Goal: Information Seeking & Learning: Learn about a topic

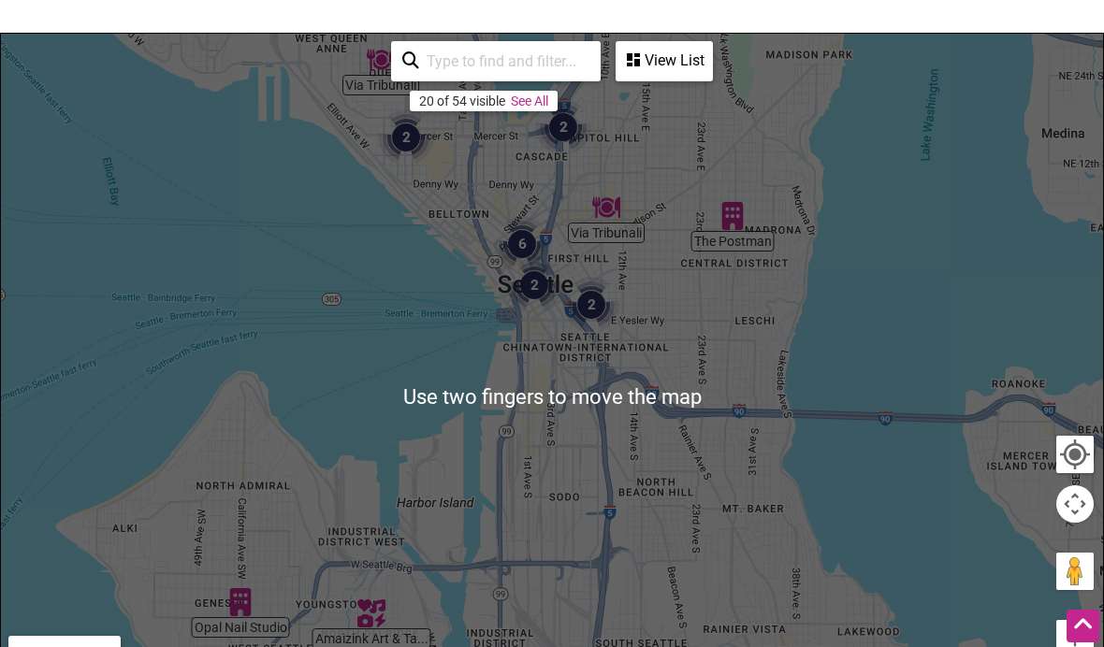
scroll to position [253, 0]
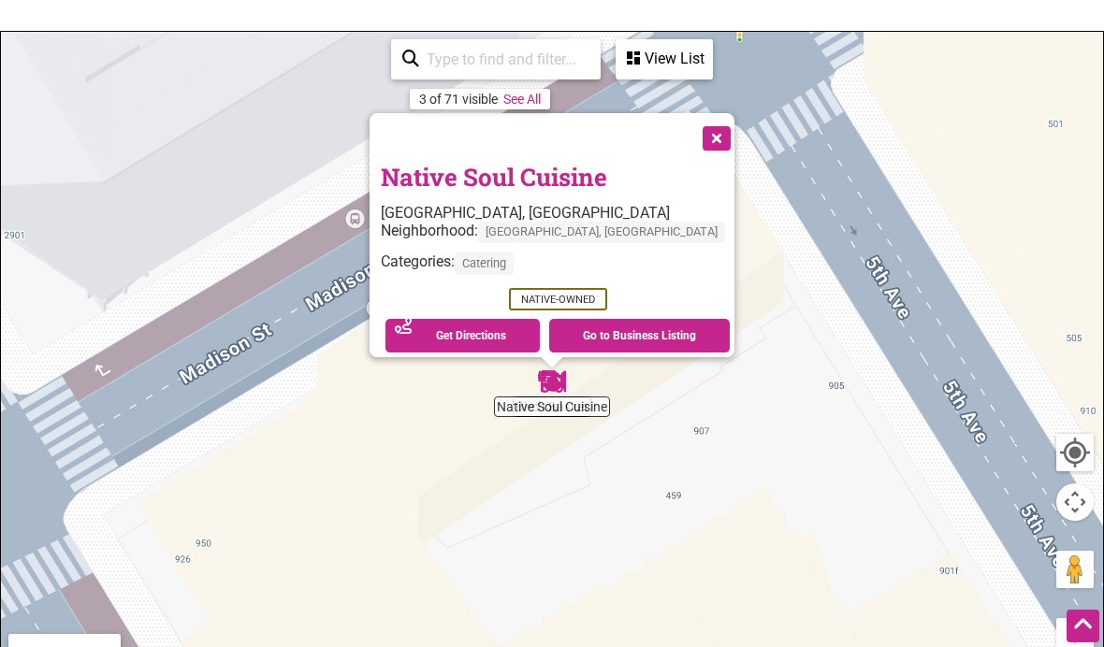
click at [559, 399] on img "Native Soul Cuisine" at bounding box center [551, 381] width 43 height 43
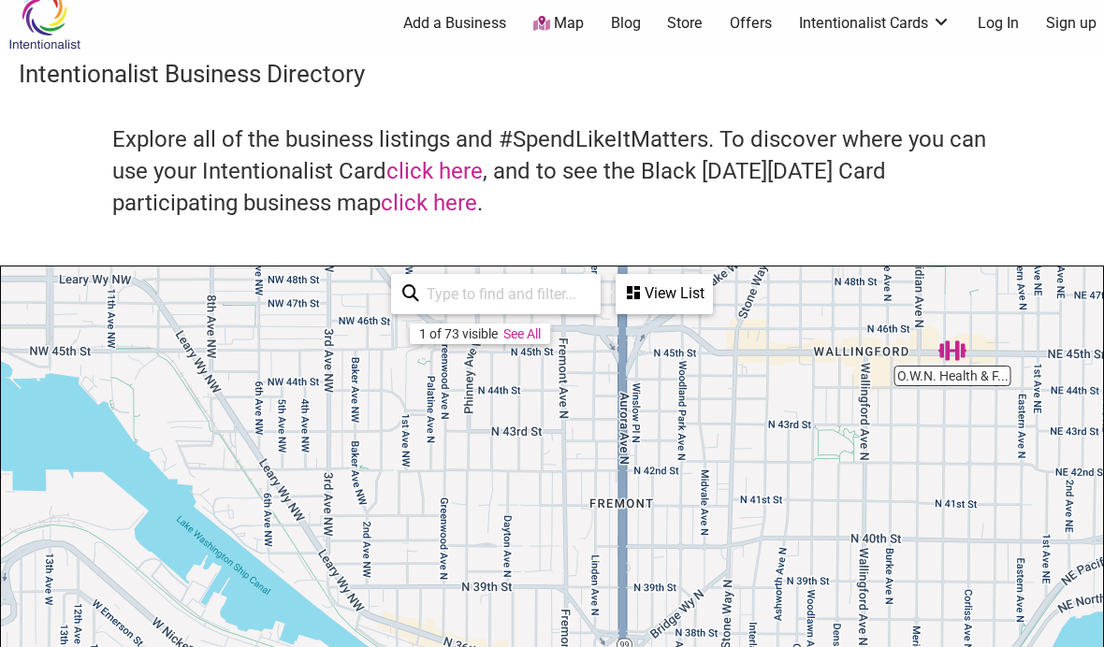
scroll to position [0, 0]
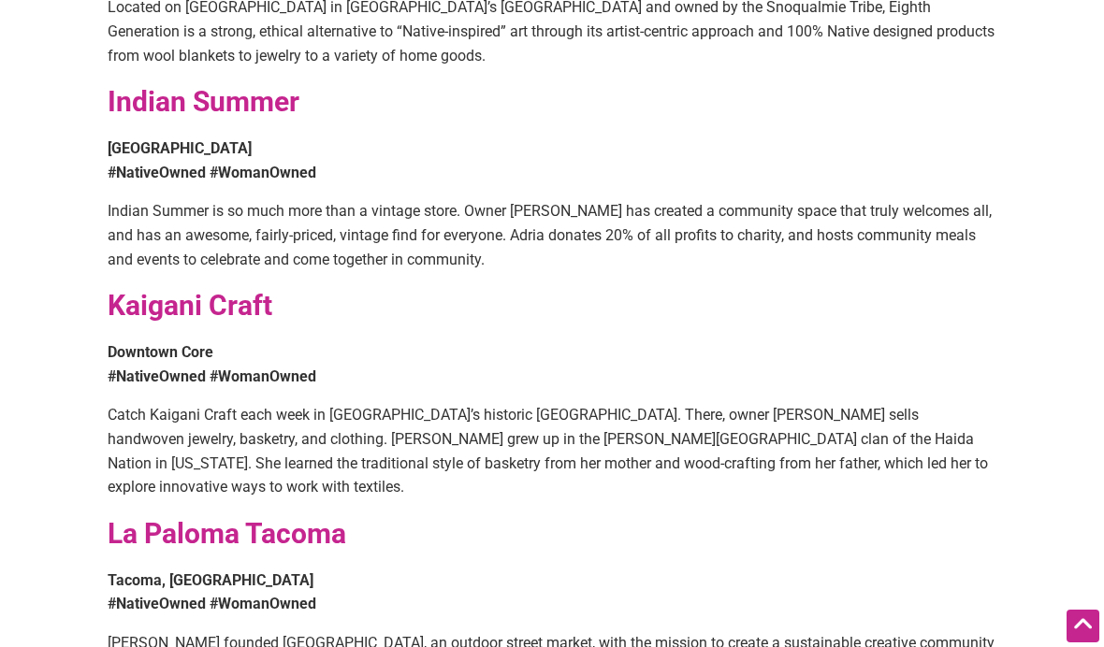
scroll to position [1029, 0]
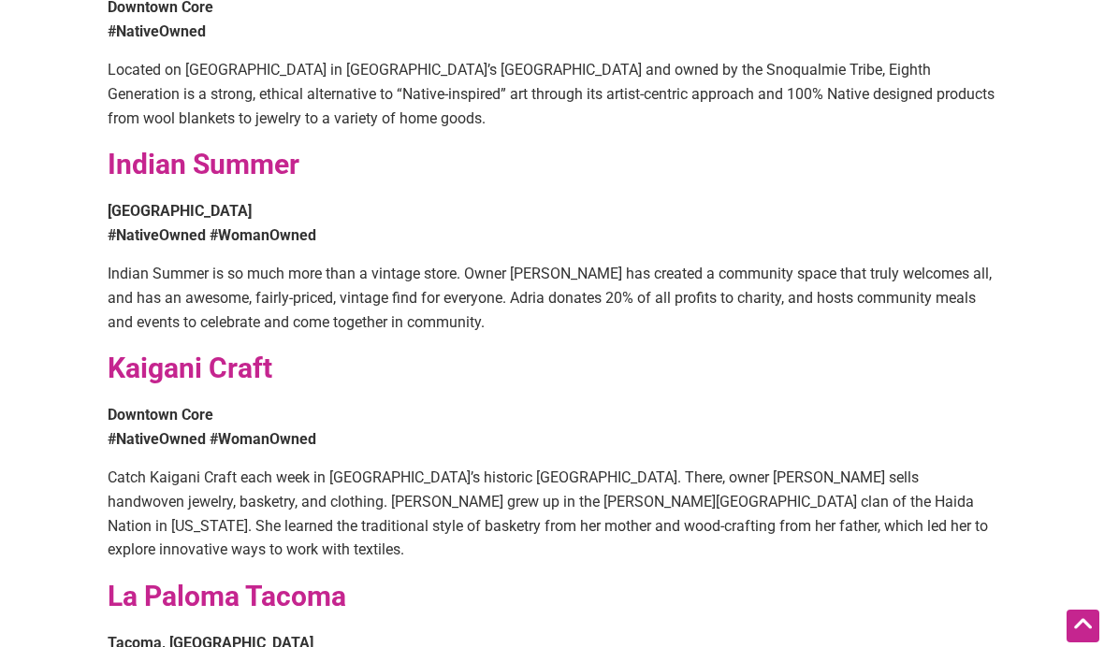
click at [143, 352] on strong "Kaigani Craft" at bounding box center [190, 368] width 165 height 33
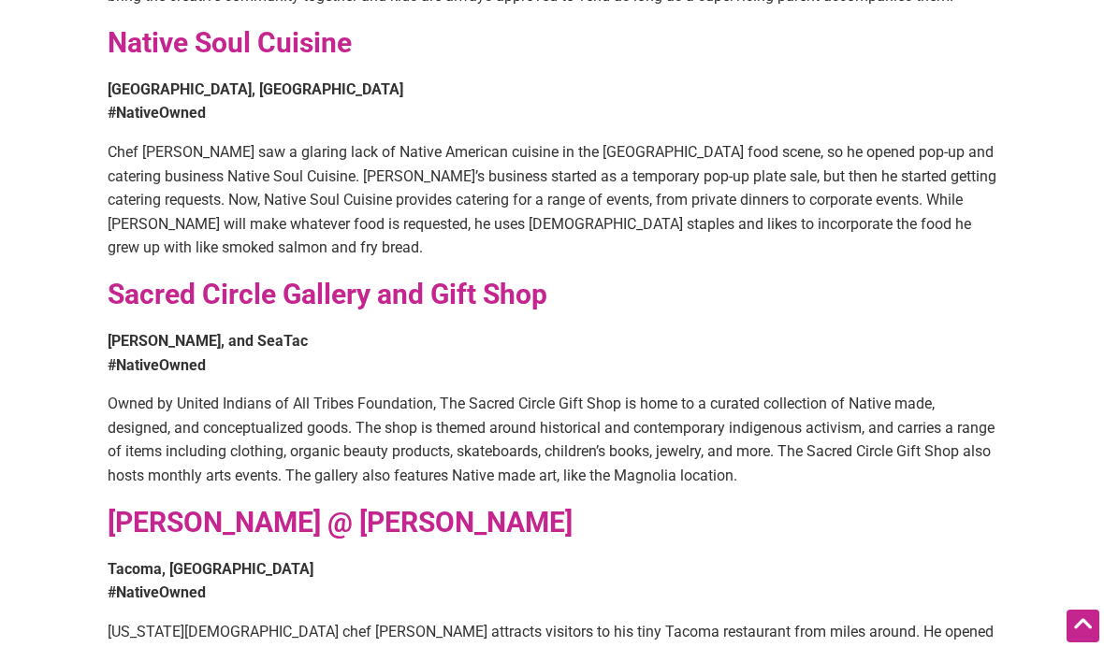
scroll to position [1865, 0]
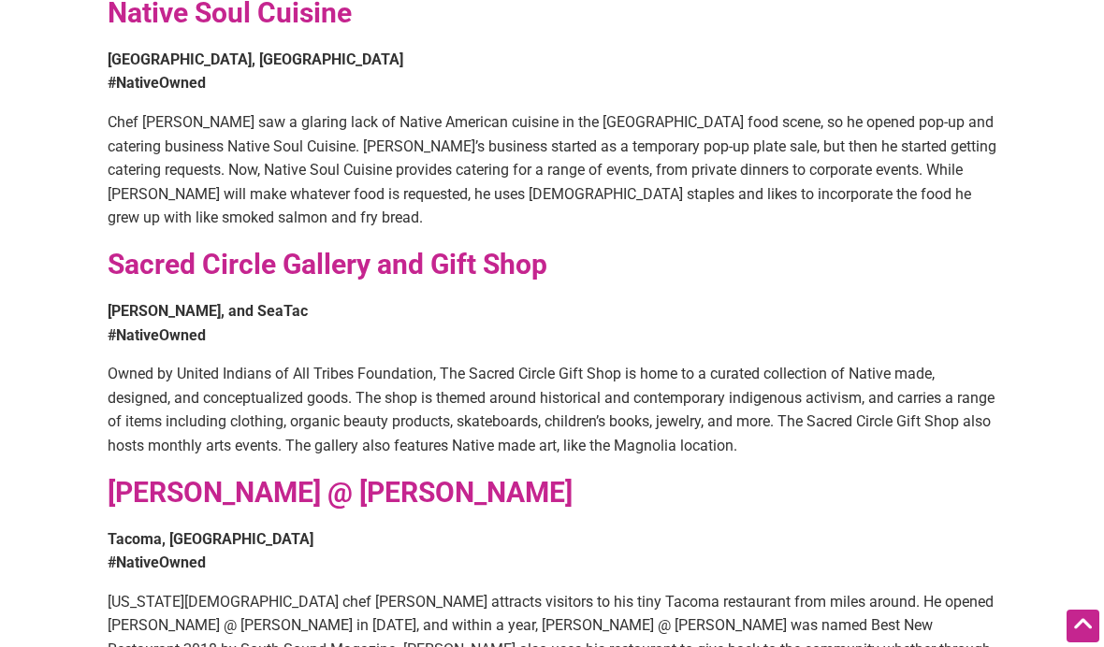
click at [458, 248] on strong "Sacred Circle Gallery and Gift Shop" at bounding box center [328, 264] width 440 height 33
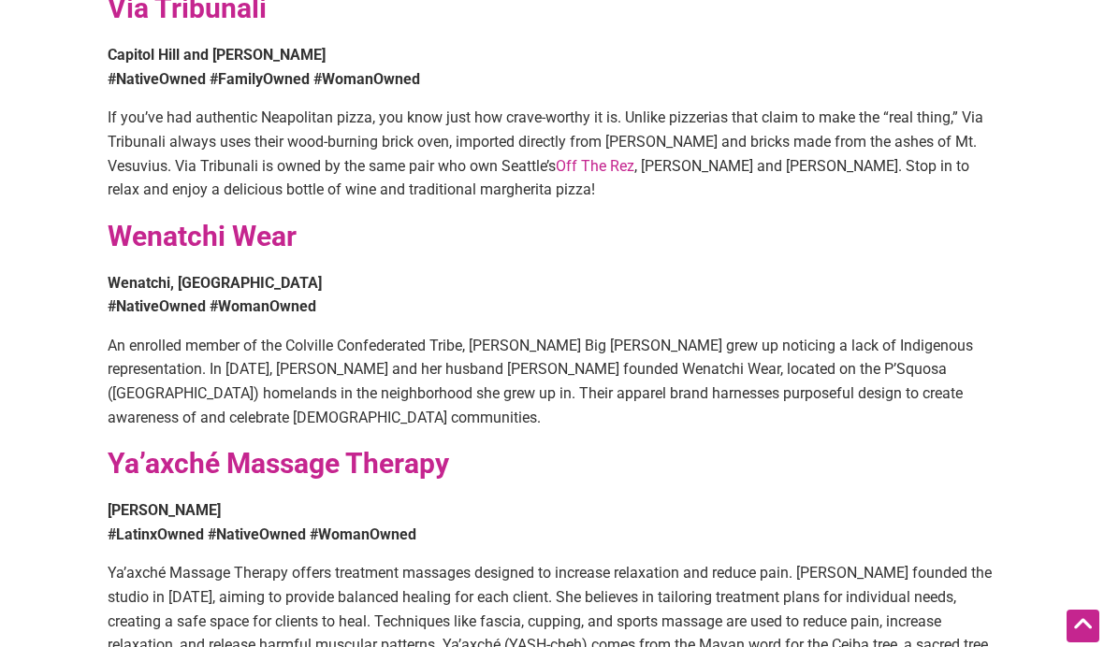
scroll to position [2579, 0]
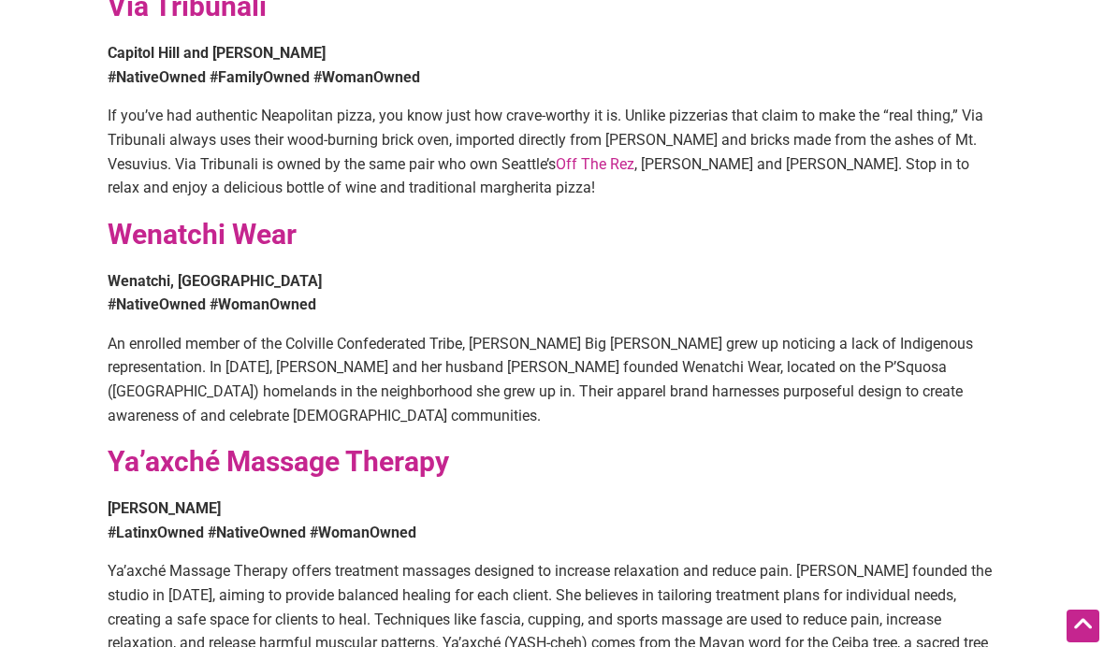
click at [213, 218] on strong "Wenatchi Wear" at bounding box center [202, 234] width 189 height 33
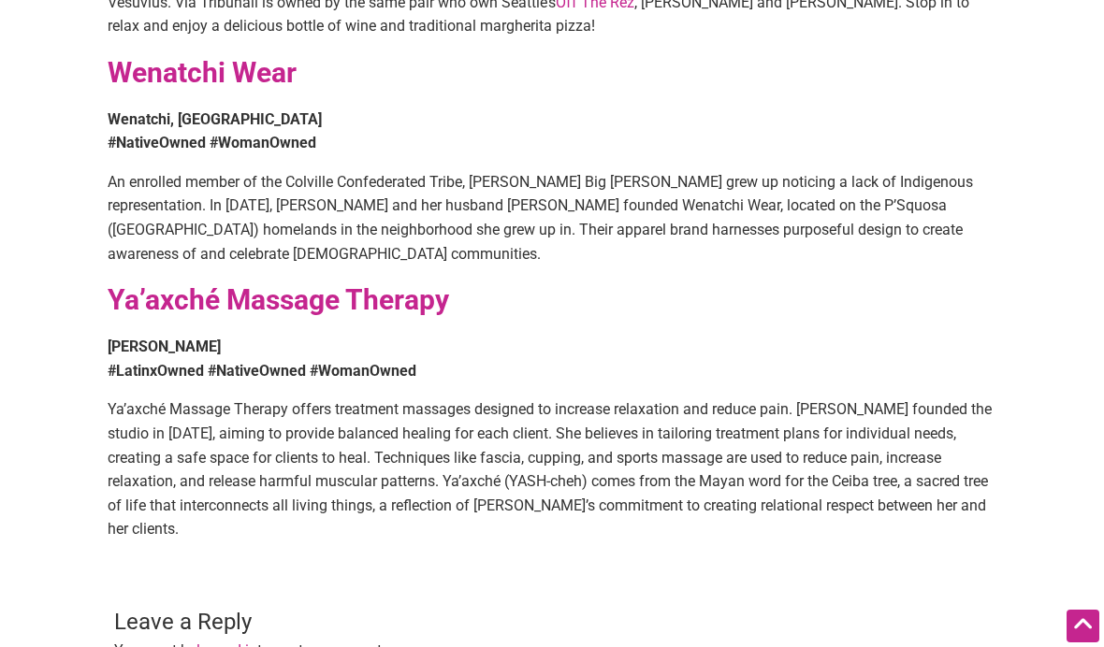
scroll to position [2726, 0]
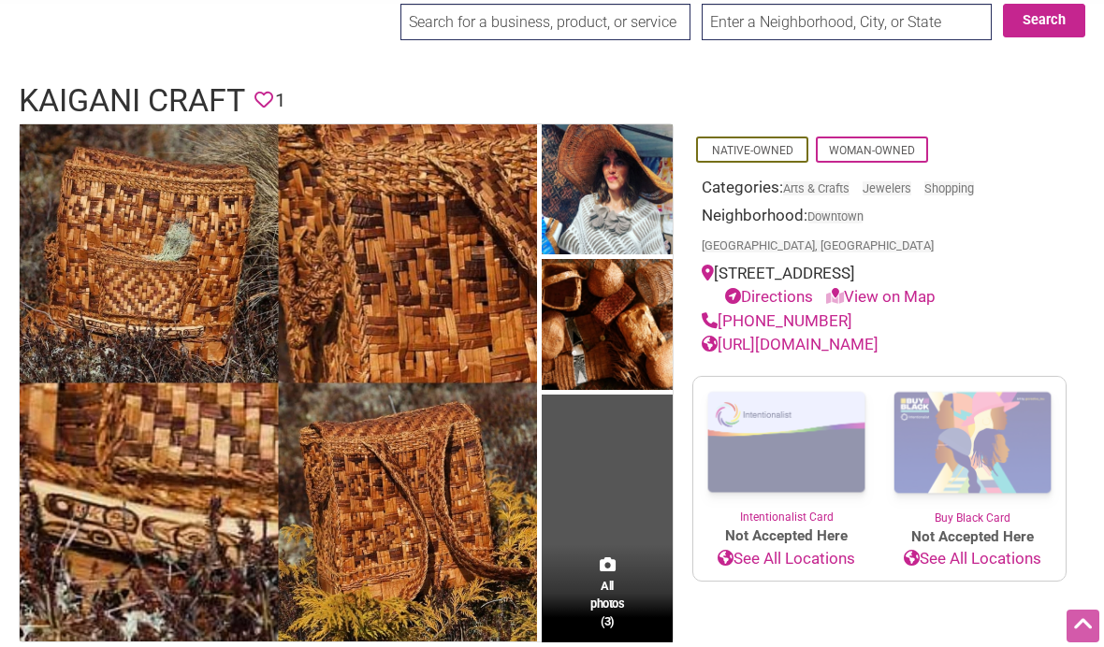
scroll to position [48, 0]
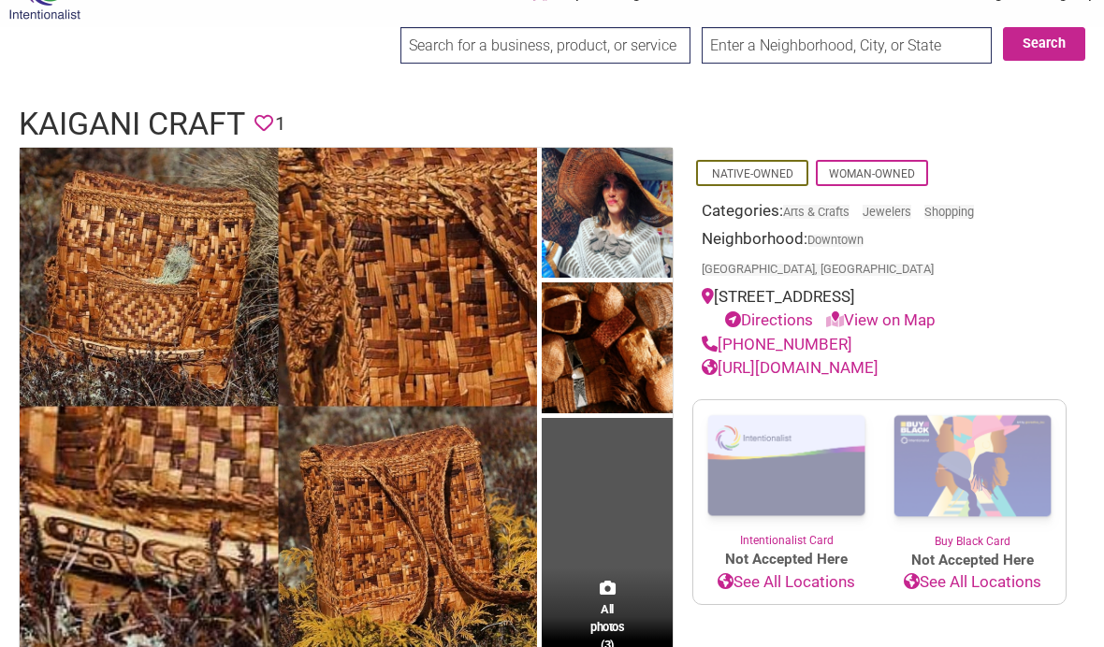
click at [813, 358] on link "[URL][DOMAIN_NAME]" at bounding box center [790, 367] width 177 height 19
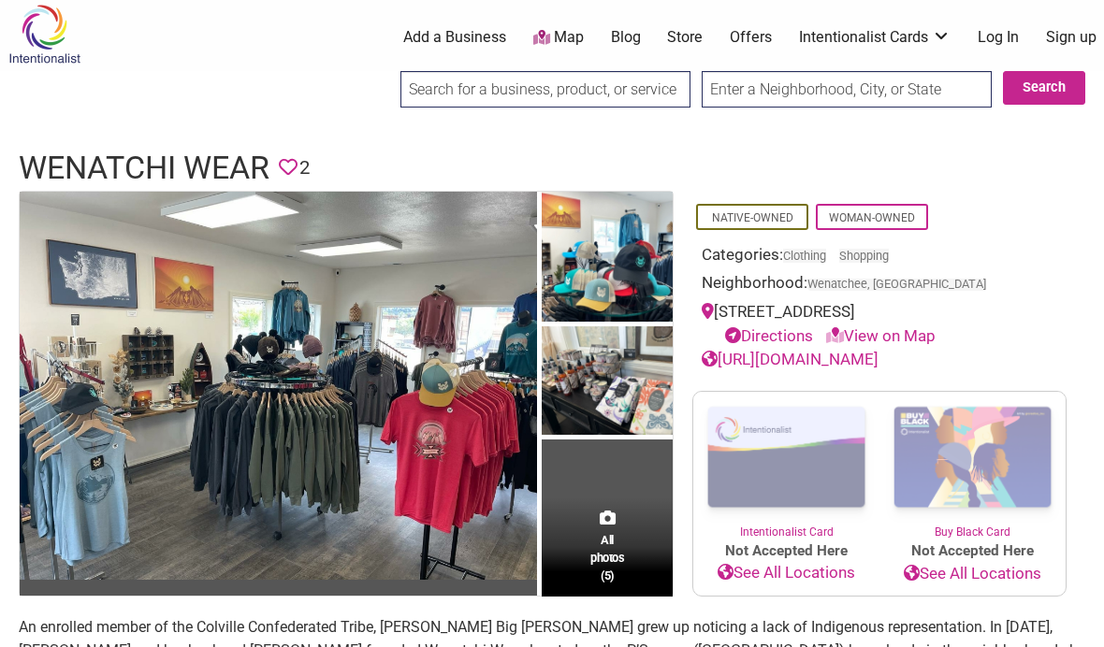
scroll to position [8, 0]
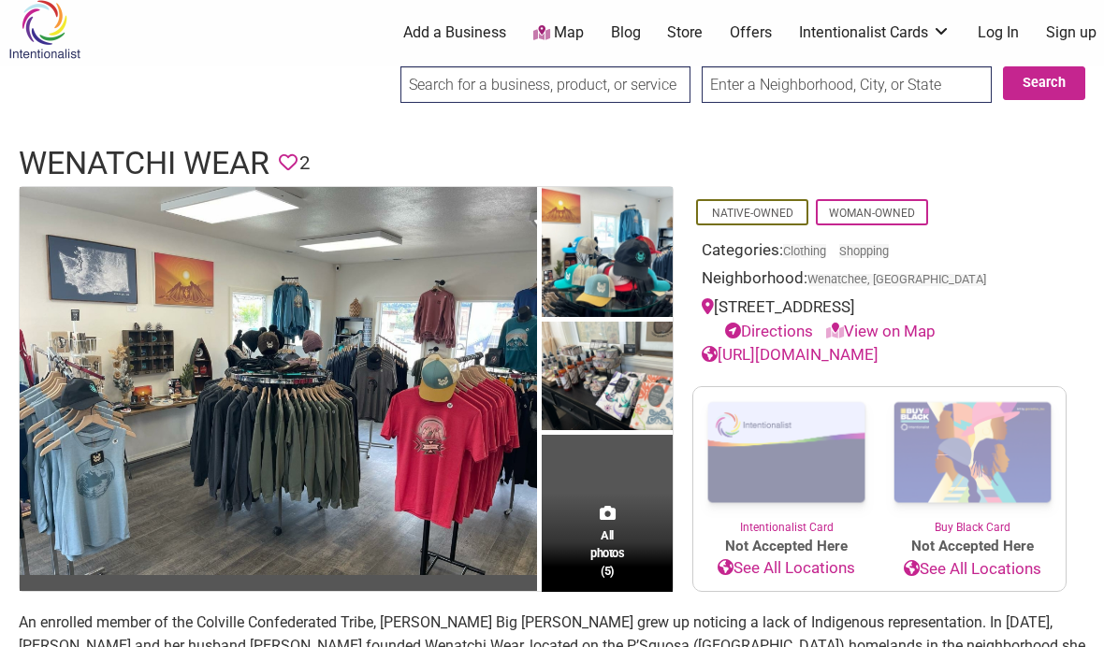
click at [879, 351] on link "[URL][DOMAIN_NAME]" at bounding box center [790, 354] width 177 height 19
